Goal: Task Accomplishment & Management: Complete application form

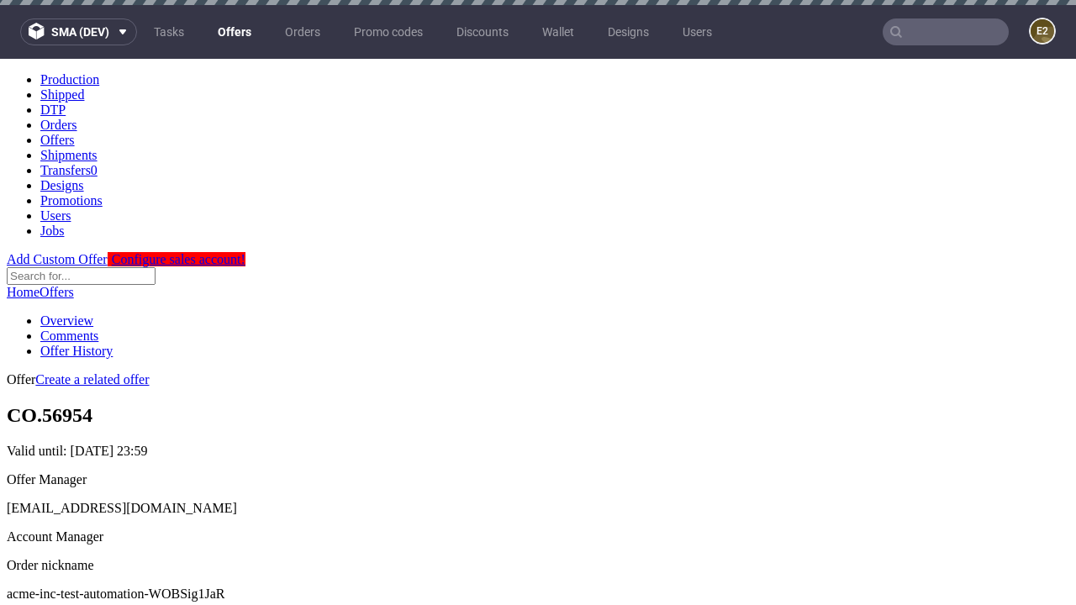
scroll to position [166, 0]
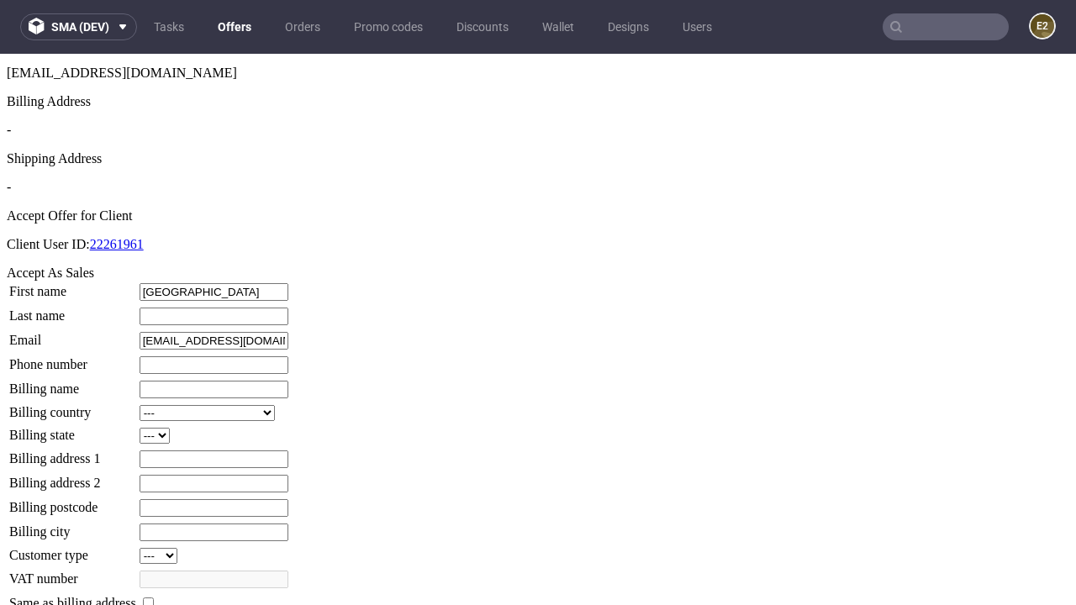
type input "Lafayette"
type input "Huel"
type input "1509813888"
type input "Geoffrey.Larkin55"
select select "13"
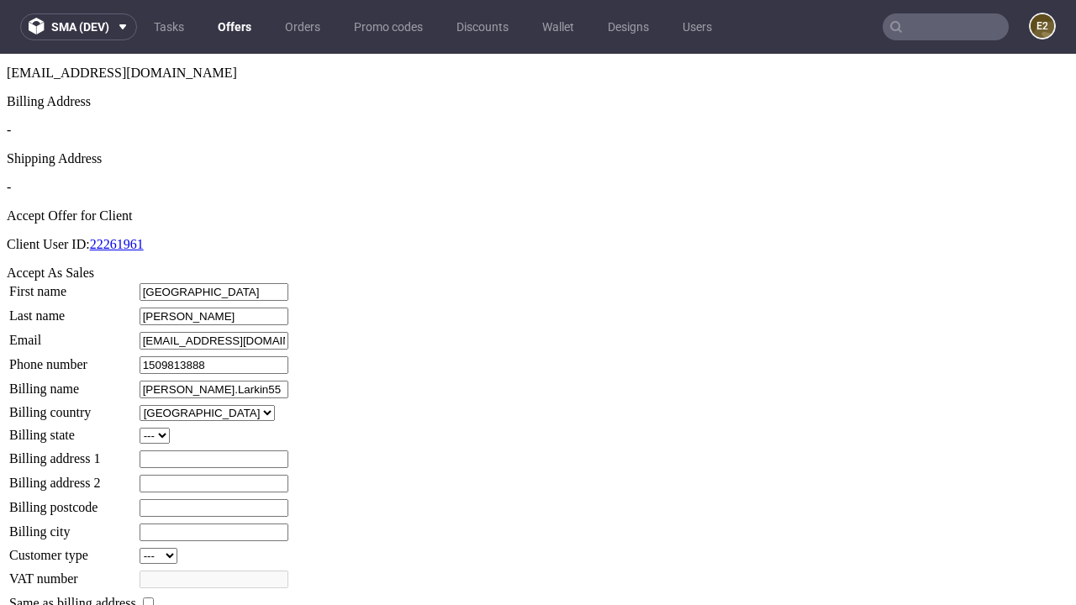
type input "Geoffrey.Larkin55"
type input "8 Jakob Street"
select select "132"
type input "8 Jakob Street"
type input "AS9 5VD"
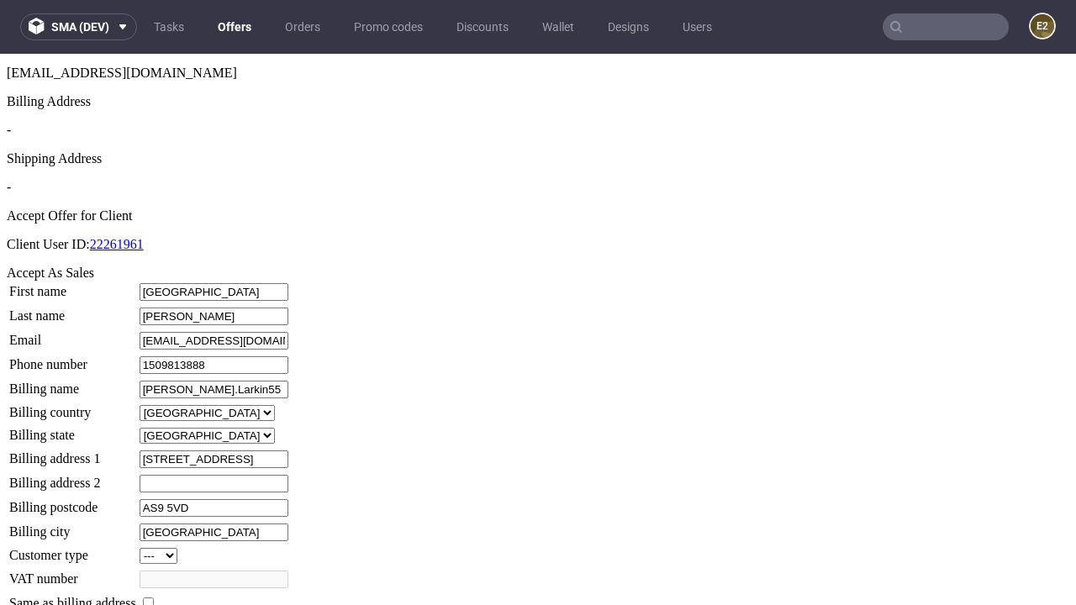
type input "South Hillsworth"
click at [154, 598] on input "checkbox" at bounding box center [148, 603] width 11 height 11
checkbox input "true"
type input "Geoffrey.Larkin55"
select select "13"
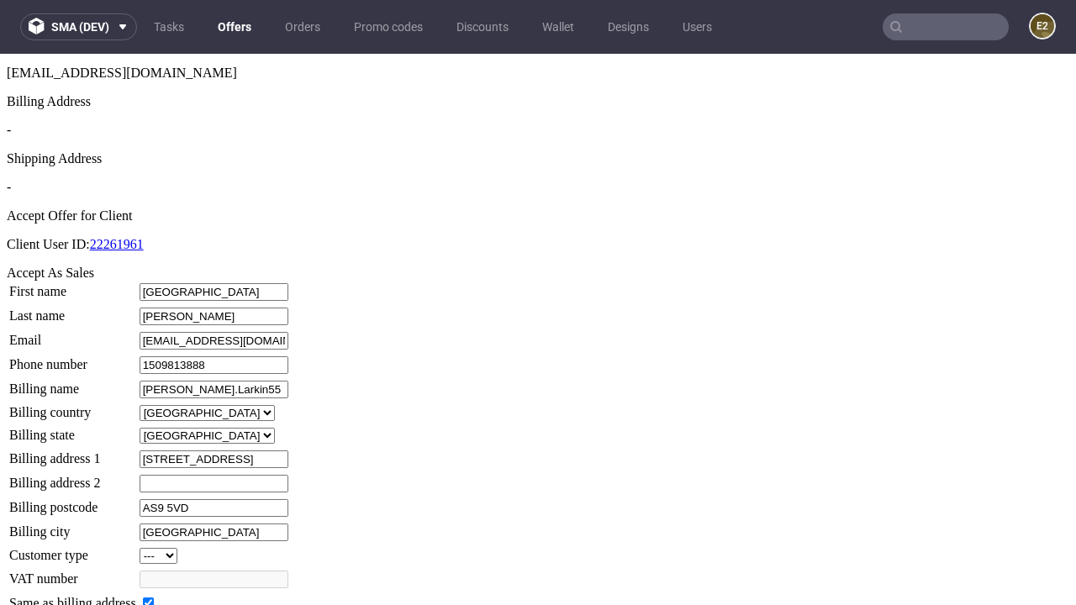
type input "8 Jakob Street"
type input "AS9 5VD"
type input "South Hillsworth"
select select "132"
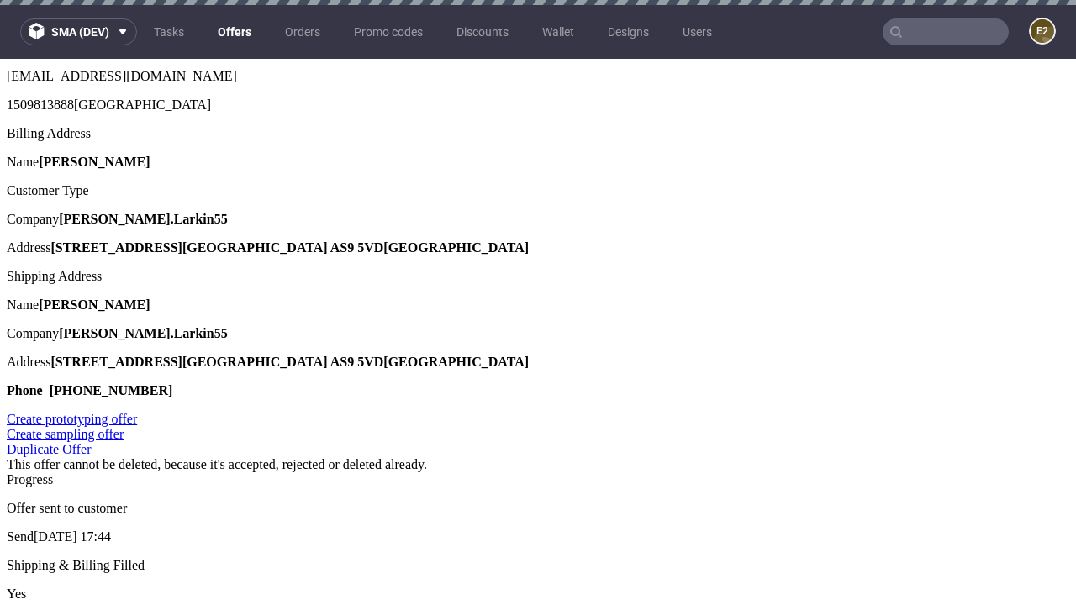
scroll to position [0, 0]
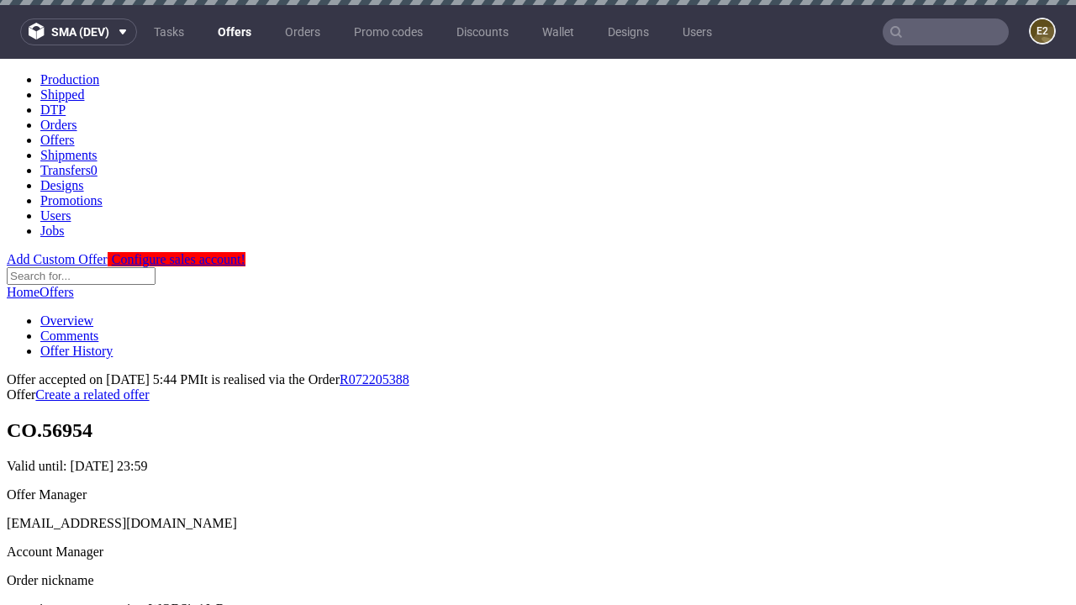
type input "[DATE]"
select select "12214305"
type input "In progress..."
